Goal: Task Accomplishment & Management: Manage account settings

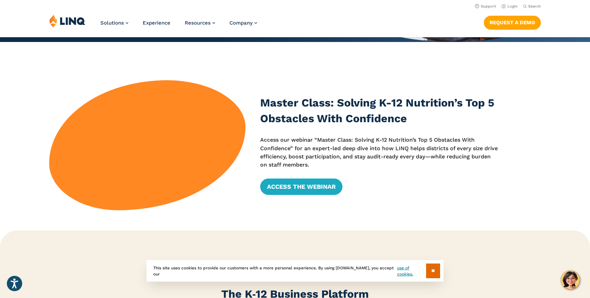
scroll to position [199, 0]
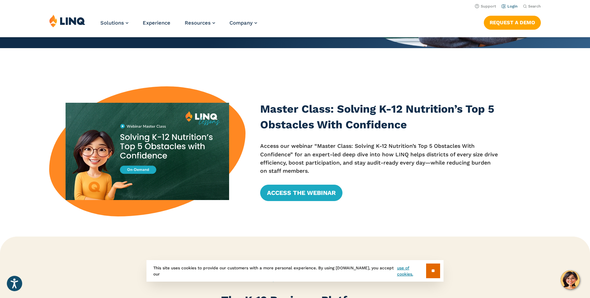
click at [512, 6] on link "Login" at bounding box center [509, 6] width 16 height 4
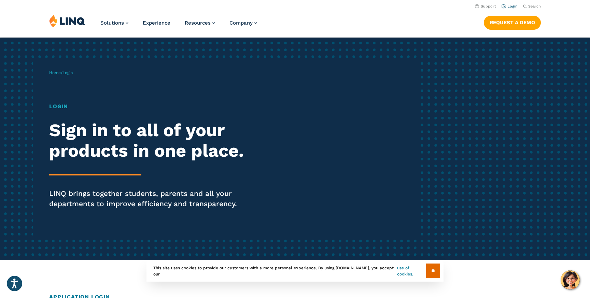
click at [510, 6] on link "Login" at bounding box center [509, 6] width 16 height 4
